Goal: Information Seeking & Learning: Learn about a topic

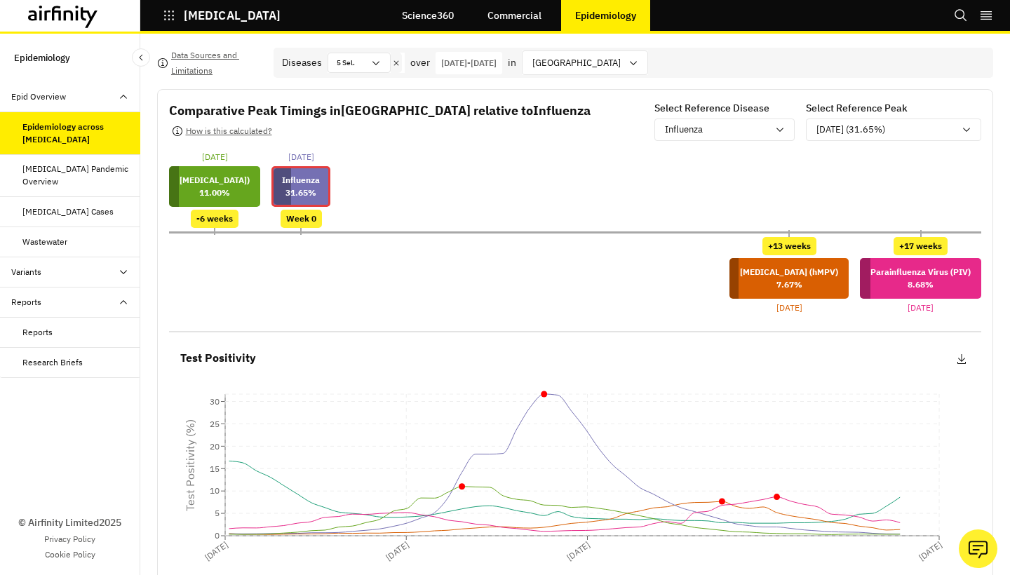
click at [521, 265] on div "+13 weeks [MEDICAL_DATA] (hMPV) 7.67 % [DATE] +17 weeks Parainfluenza Virus (PI…" at bounding box center [575, 275] width 813 height 77
click at [636, 79] on div "Data Sources and Limitations Diseases 5 Sel. over [DATE] - [DATE] in [GEOGRAPHI…" at bounding box center [575, 489] width 836 height 883
click at [628, 72] on div "[GEOGRAPHIC_DATA]" at bounding box center [575, 62] width 105 height 23
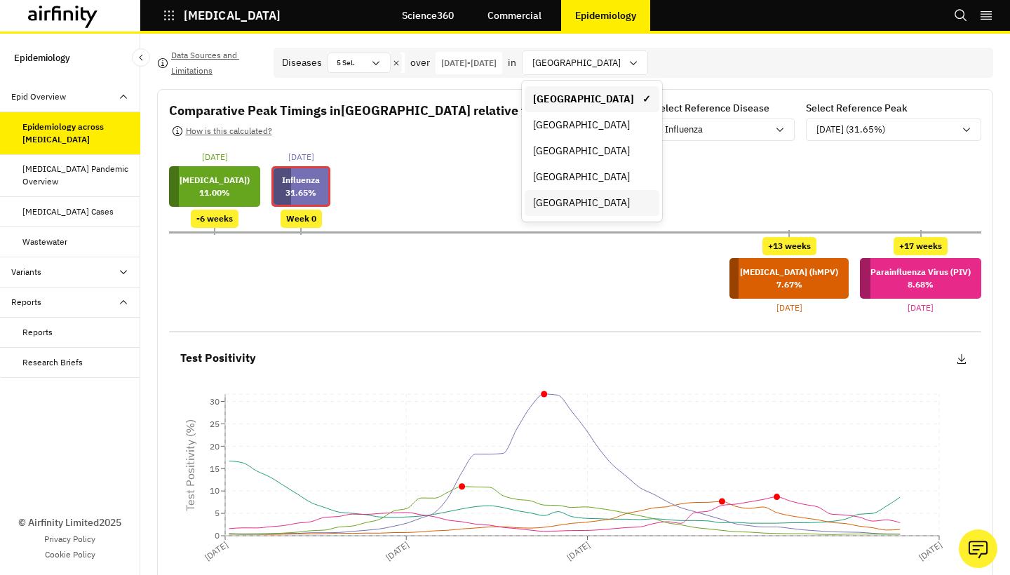
click at [624, 196] on div "[GEOGRAPHIC_DATA]" at bounding box center [592, 203] width 135 height 26
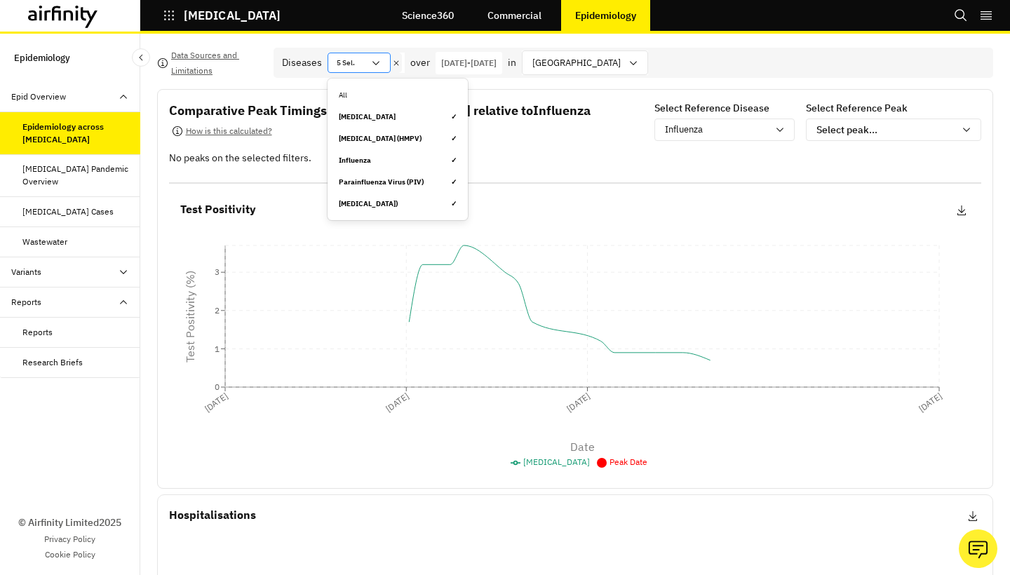
click at [383, 70] on div "5 Sel." at bounding box center [359, 63] width 63 height 20
click at [613, 69] on div "[GEOGRAPHIC_DATA]" at bounding box center [575, 62] width 105 height 23
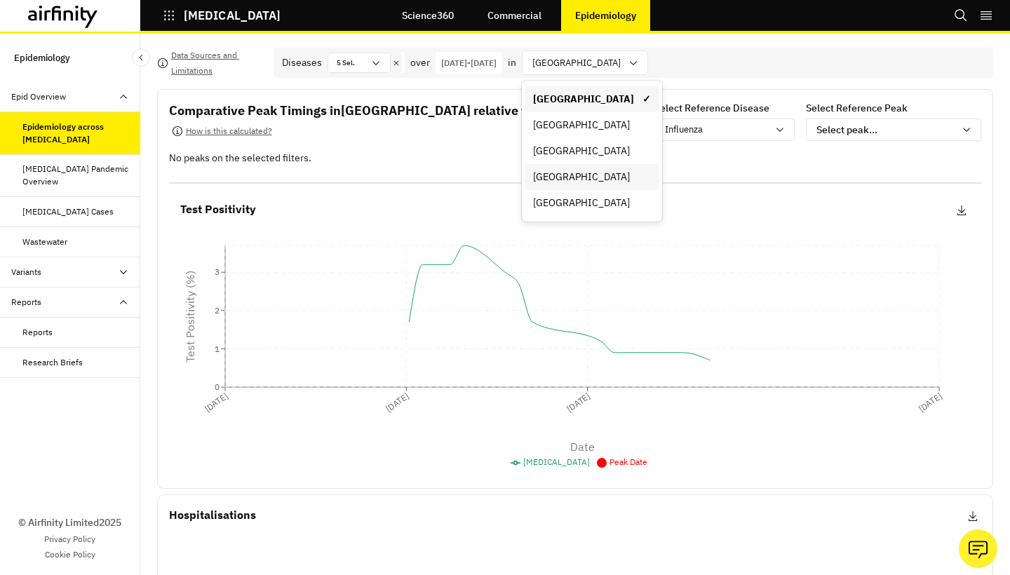
click at [617, 185] on div "[GEOGRAPHIC_DATA]" at bounding box center [592, 177] width 135 height 26
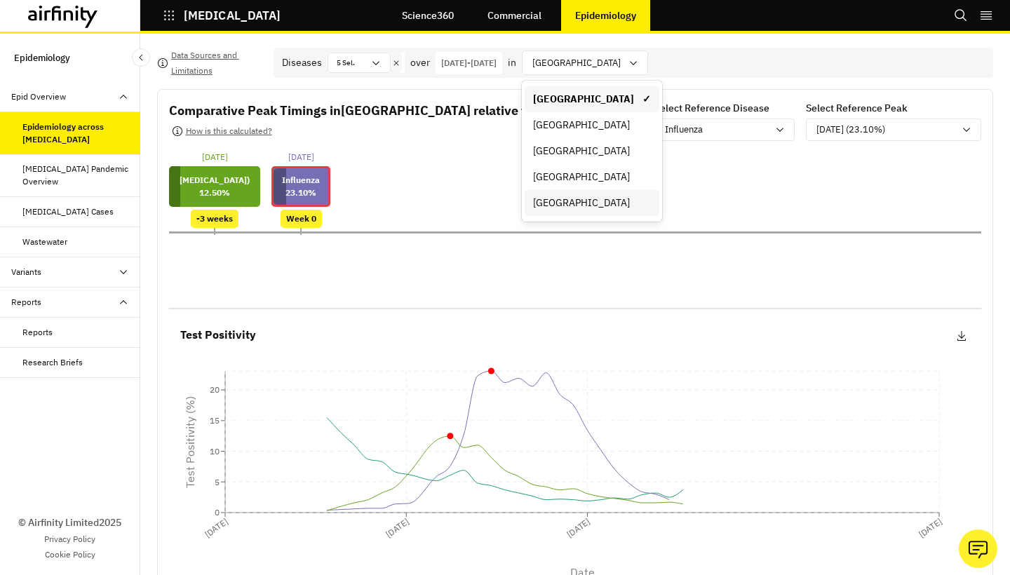
click at [502, 159] on div "[DATE] [MEDICAL_DATA]) 12.50 % -3 weeks [DATE] [MEDICAL_DATA] 23.10 % Week 0" at bounding box center [575, 189] width 813 height 77
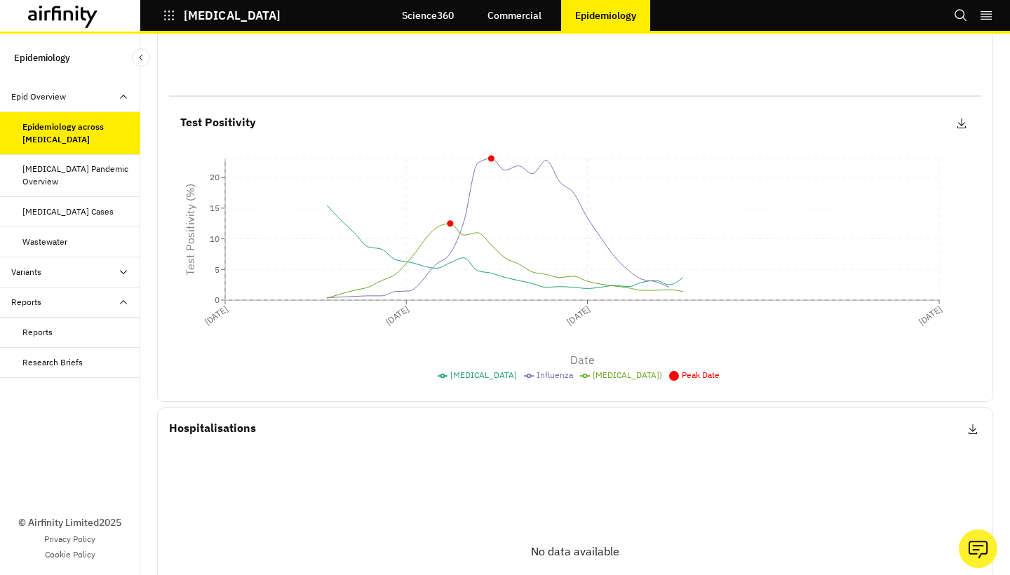
scroll to position [233, 0]
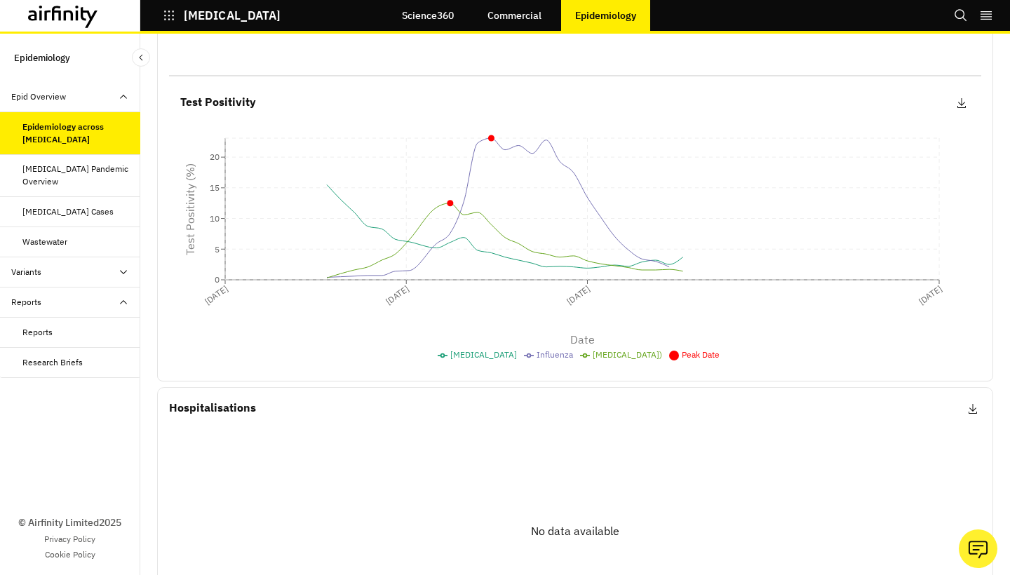
click at [392, 91] on div "Test Positivity CSV PNG [DATE] [DATE] [DATE] [DATE] Date 0 5 10 15 20 Test Posi…" at bounding box center [575, 226] width 813 height 288
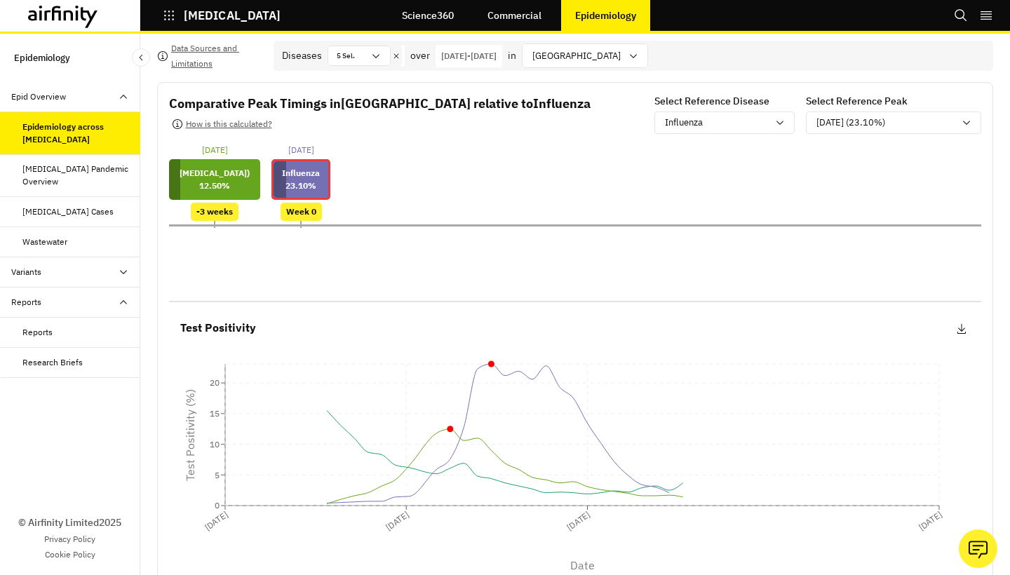
scroll to position [-1, 0]
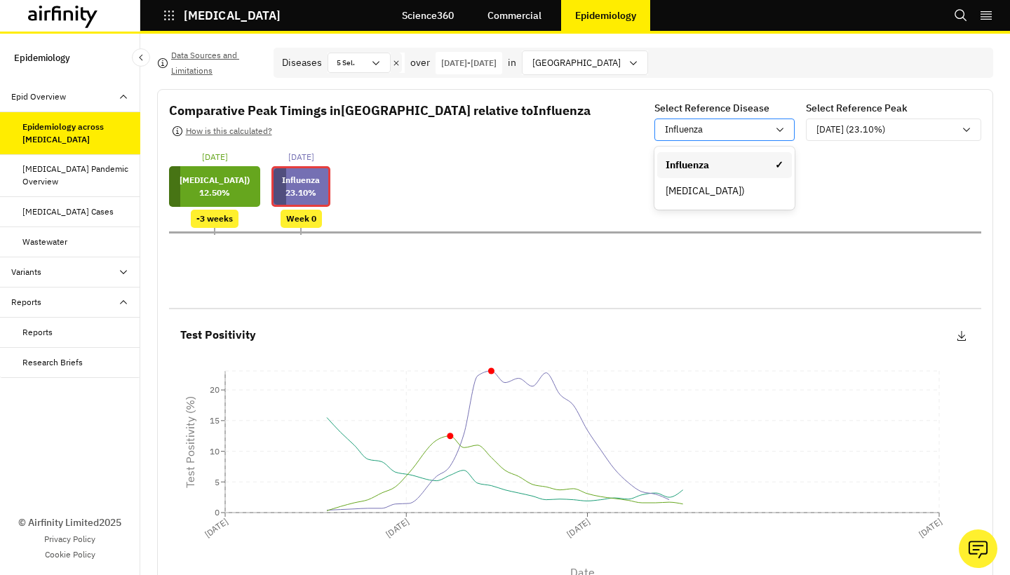
click at [721, 123] on div "Influenza" at bounding box center [714, 130] width 119 height 18
click at [722, 187] on div "[MEDICAL_DATA])" at bounding box center [725, 191] width 118 height 15
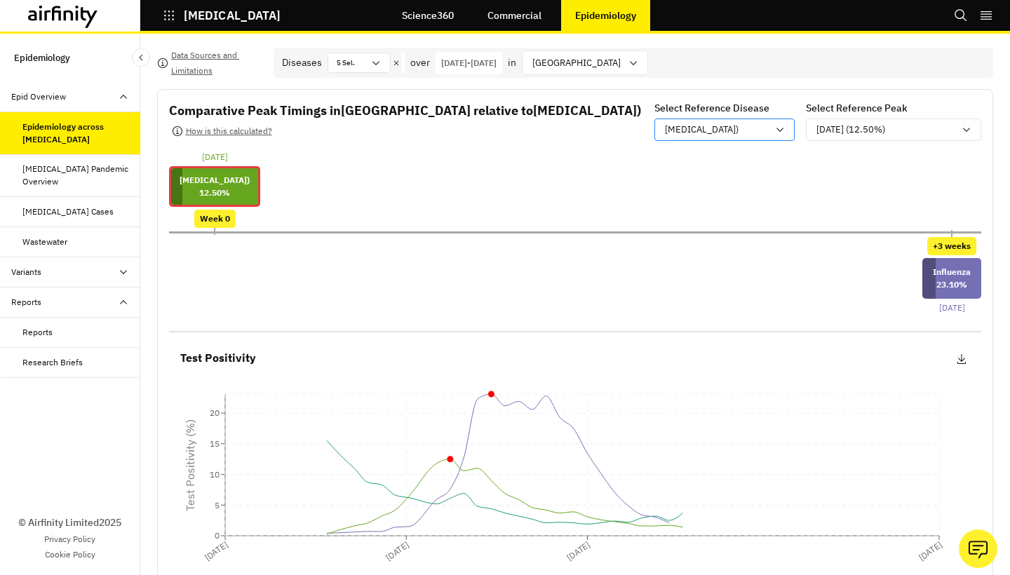
click at [735, 135] on p "[MEDICAL_DATA])" at bounding box center [702, 130] width 74 height 14
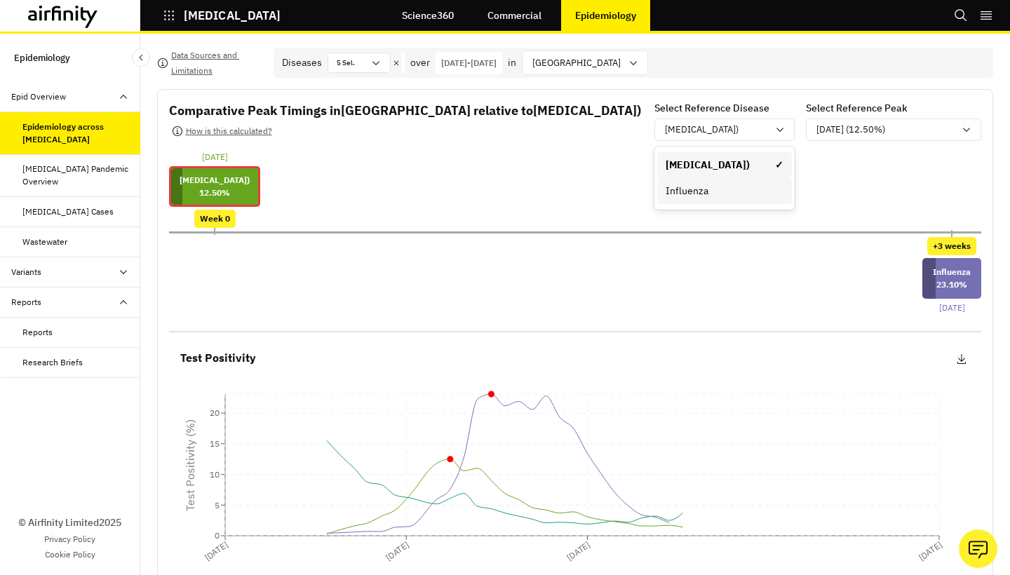
click at [730, 184] on div "Influenza" at bounding box center [724, 191] width 135 height 26
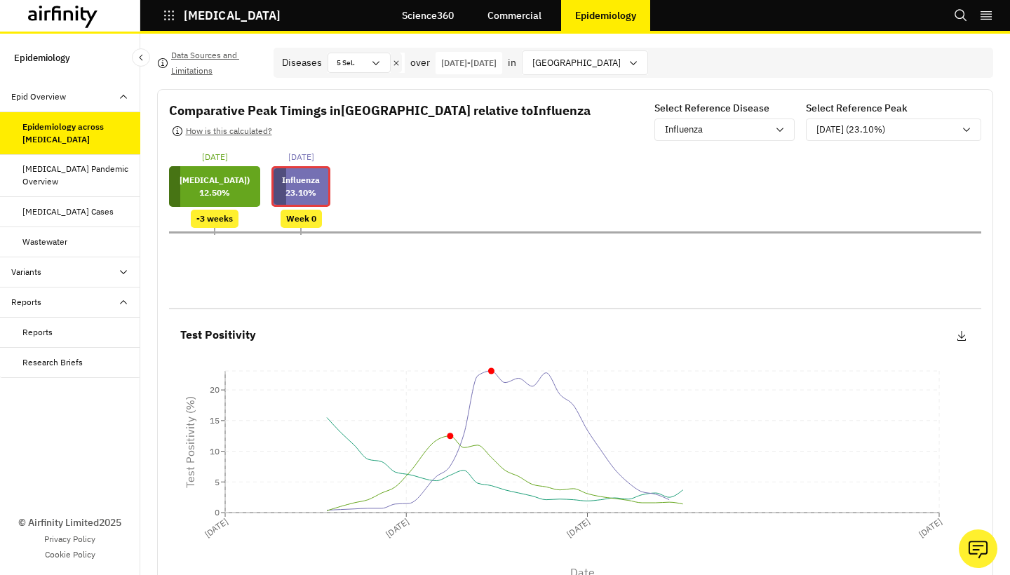
click at [646, 168] on div "[DATE] [MEDICAL_DATA]) 12.50 % -3 weeks [DATE] [MEDICAL_DATA] 23.10 % Week 0" at bounding box center [575, 189] width 813 height 77
click at [358, 65] on input "text" at bounding box center [356, 63] width 1 height 11
click at [608, 173] on div "[DATE] [MEDICAL_DATA]) 12.50 % -3 weeks [DATE] [MEDICAL_DATA] 23.10 % Week 0" at bounding box center [575, 189] width 813 height 77
click at [326, 420] on circle at bounding box center [327, 418] width 6 height 6
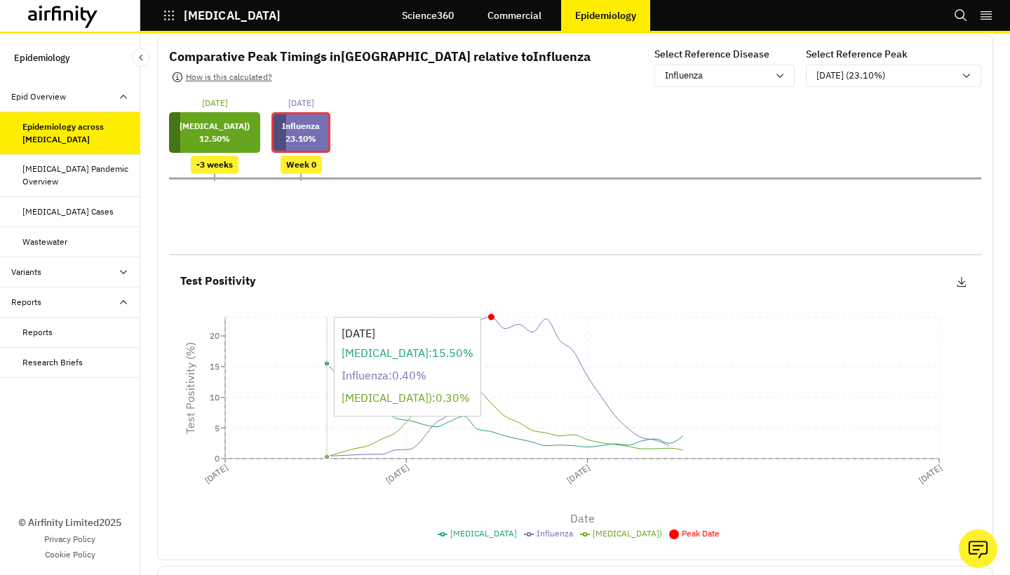
scroll to position [99, 0]
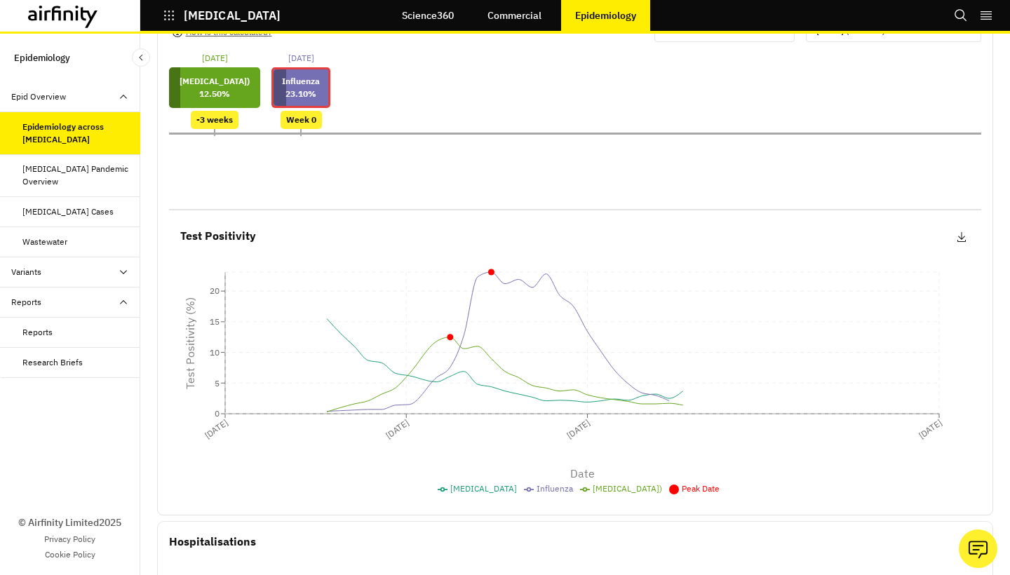
click at [668, 72] on div "[DATE] [MEDICAL_DATA]) 12.50 % -3 weeks [DATE] [MEDICAL_DATA] 23.10 % Week 0" at bounding box center [575, 90] width 813 height 77
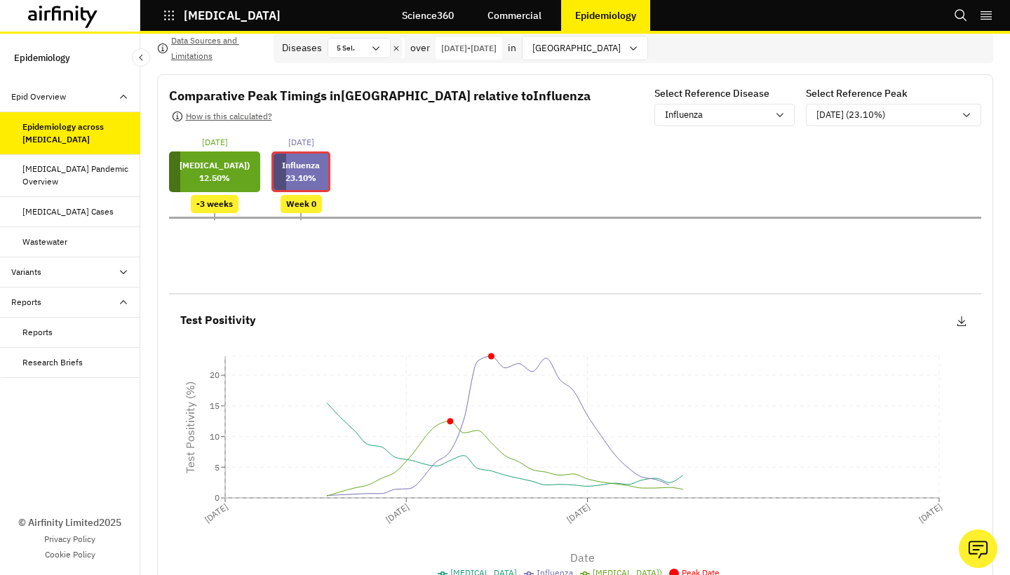
scroll to position [12, 0]
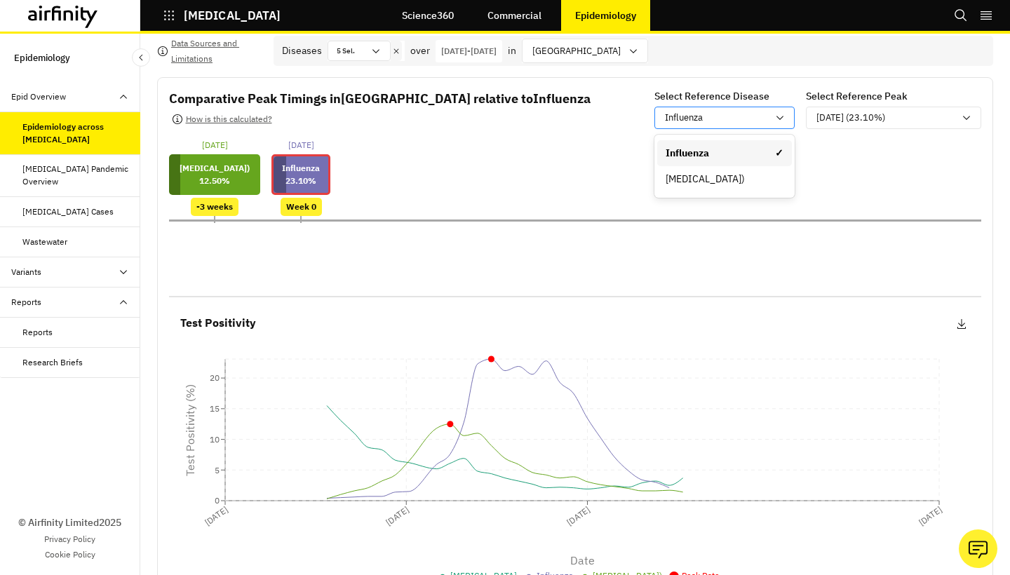
click at [744, 121] on div "Influenza" at bounding box center [716, 118] width 102 height 14
click at [619, 55] on div "[GEOGRAPHIC_DATA]" at bounding box center [575, 50] width 105 height 23
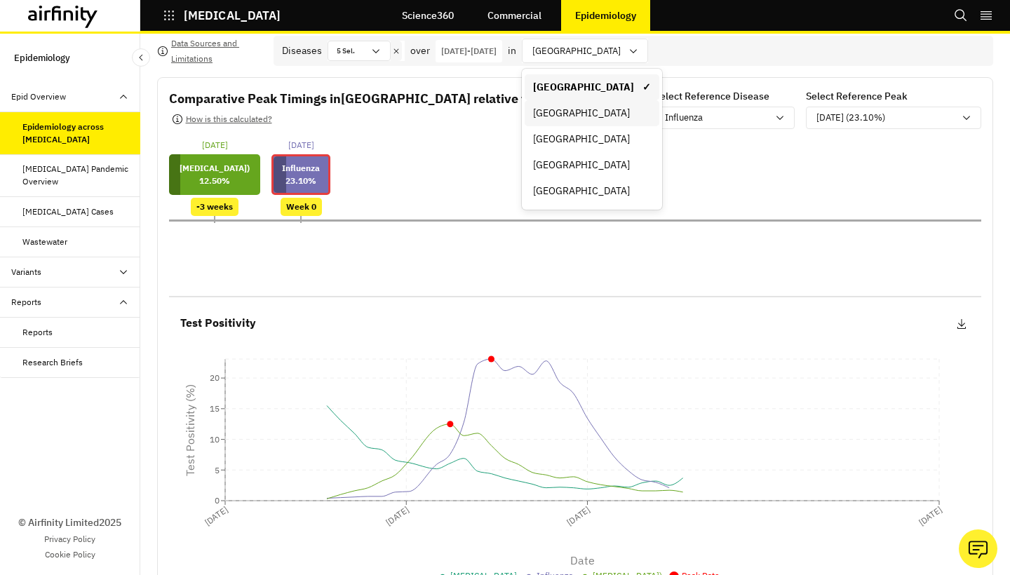
click at [620, 111] on div "[GEOGRAPHIC_DATA]" at bounding box center [592, 113] width 118 height 15
